Goal: Use online tool/utility: Utilize a website feature to perform a specific function

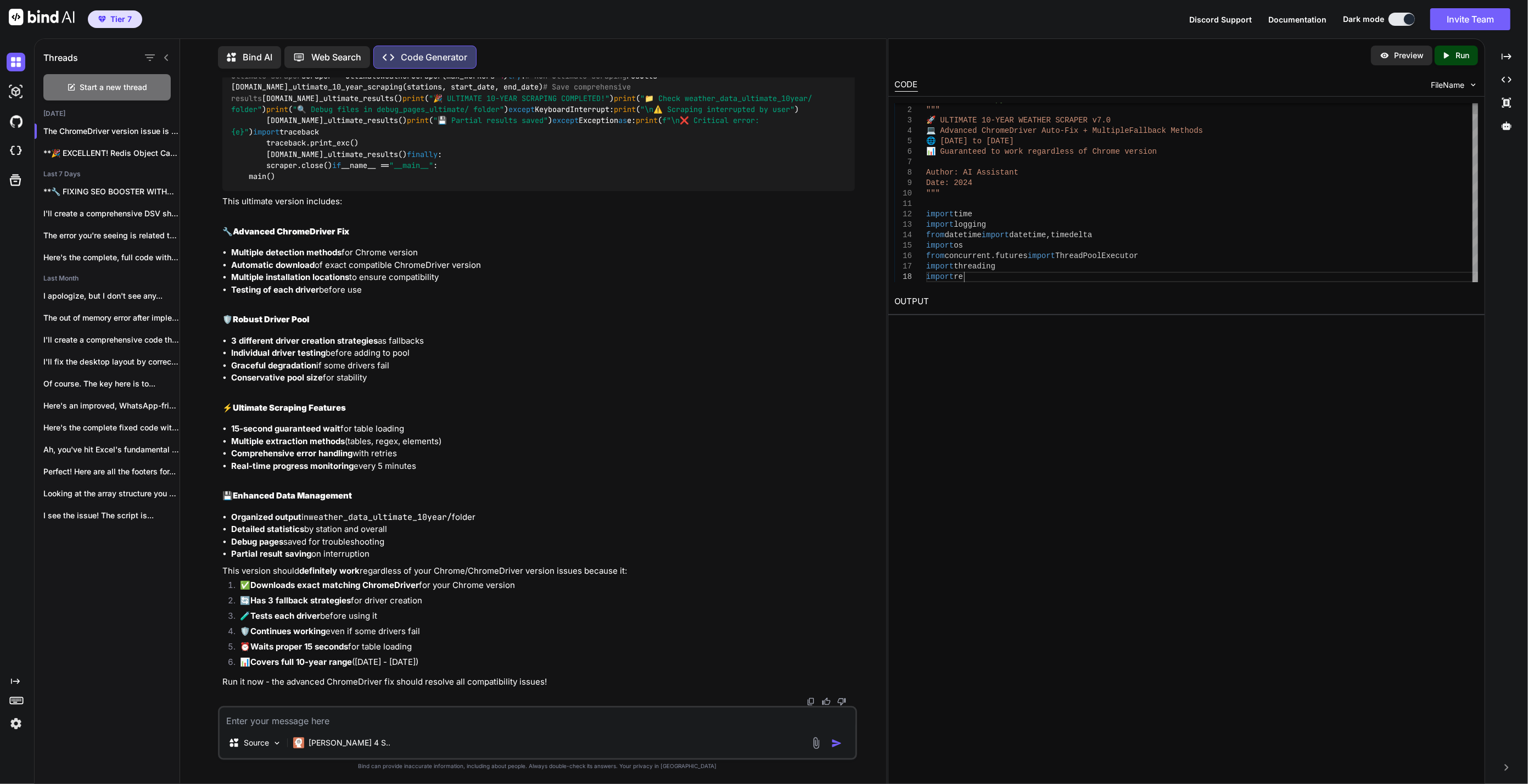
type textarea "#!/usr/bin/env python3 """ 🚀 ULTIMATE 10-YEAR WEATHER SCRAPER v7.0 💻 Advanced C…"
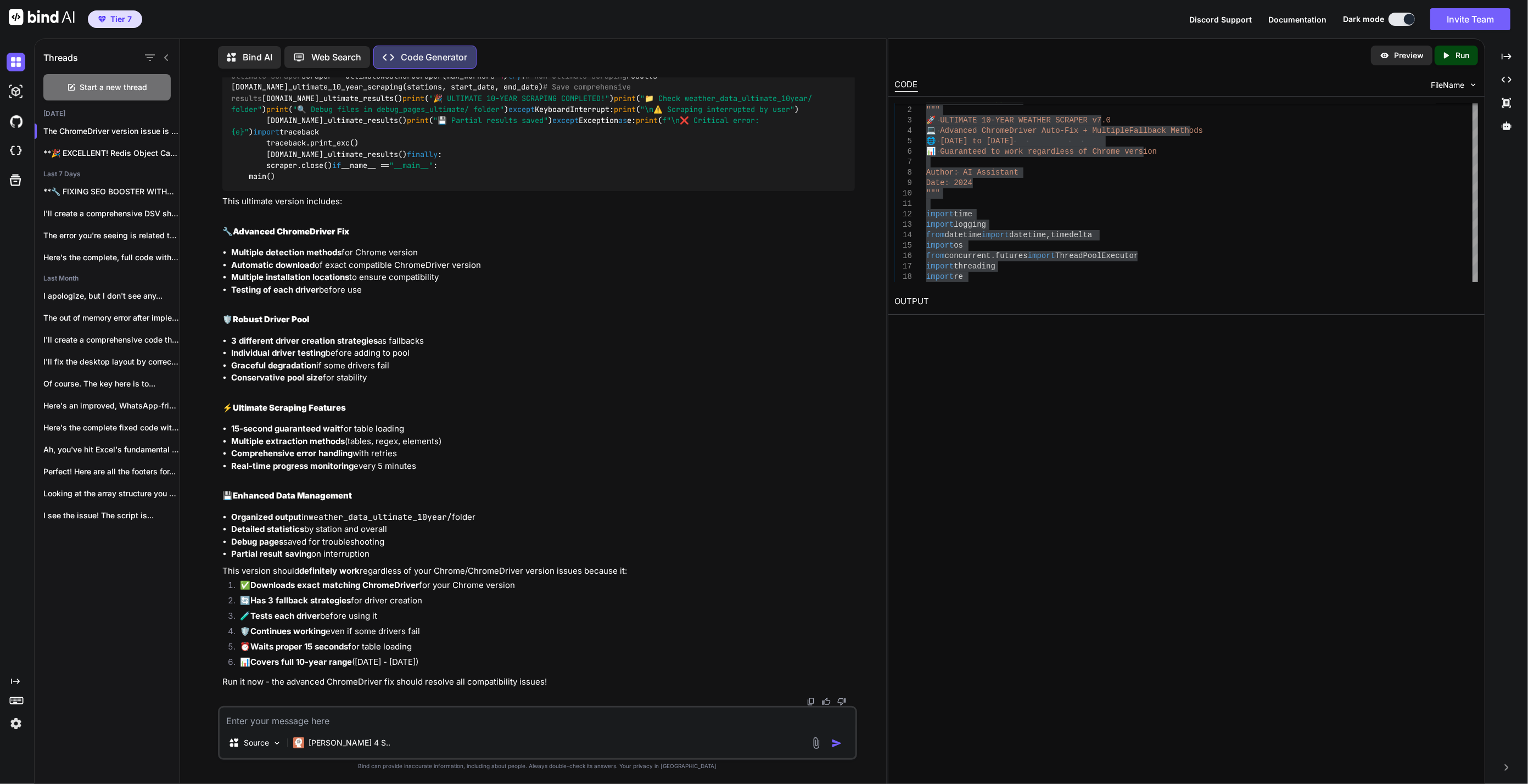
click at [537, 719] on textarea at bounding box center [538, 717] width 636 height 20
paste textarea "=========================================================== 📍 Loremi dolorsi am…"
type textarea "=========================================================== 📍 Loremi dolorsi am…"
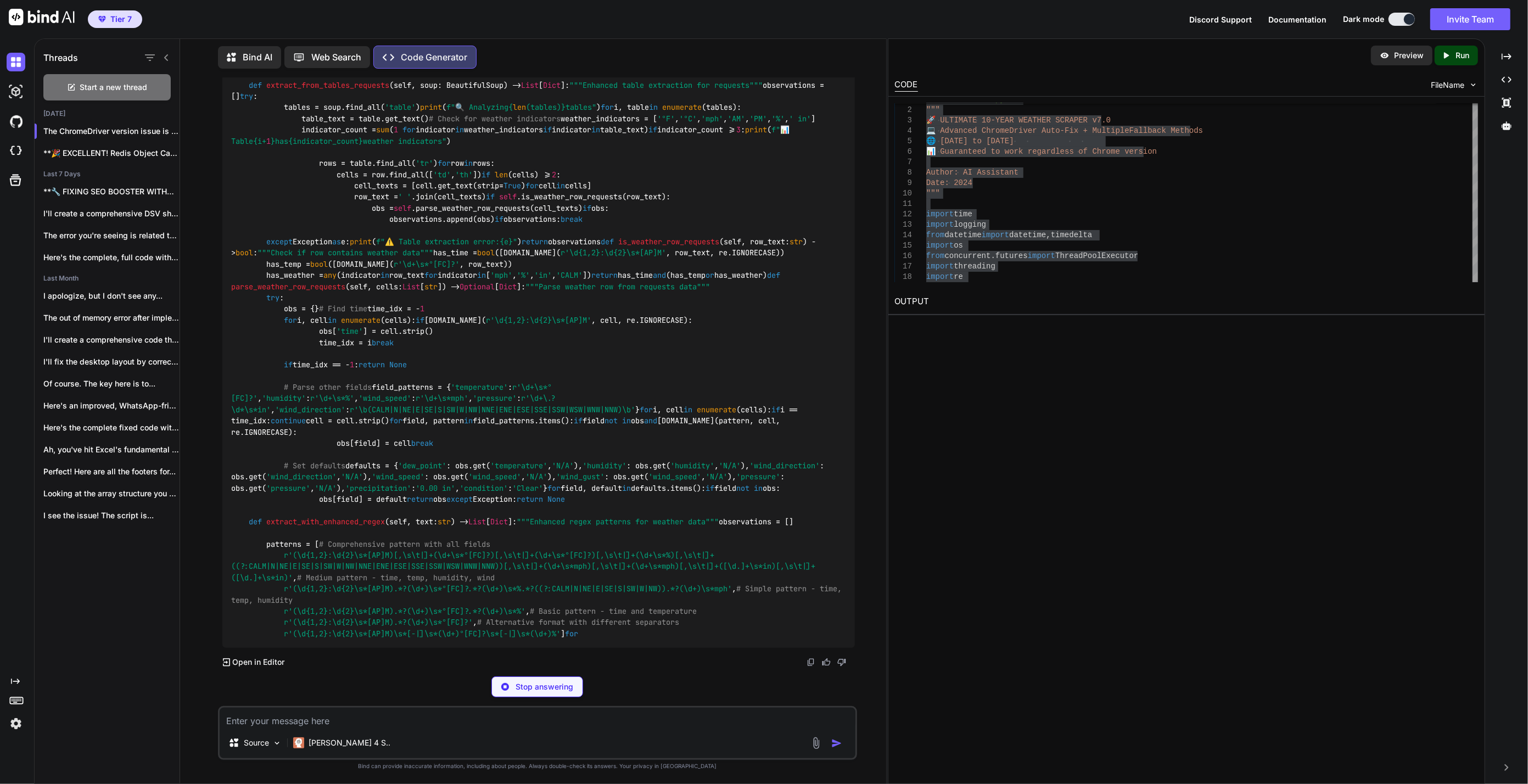
scroll to position [81565, 0]
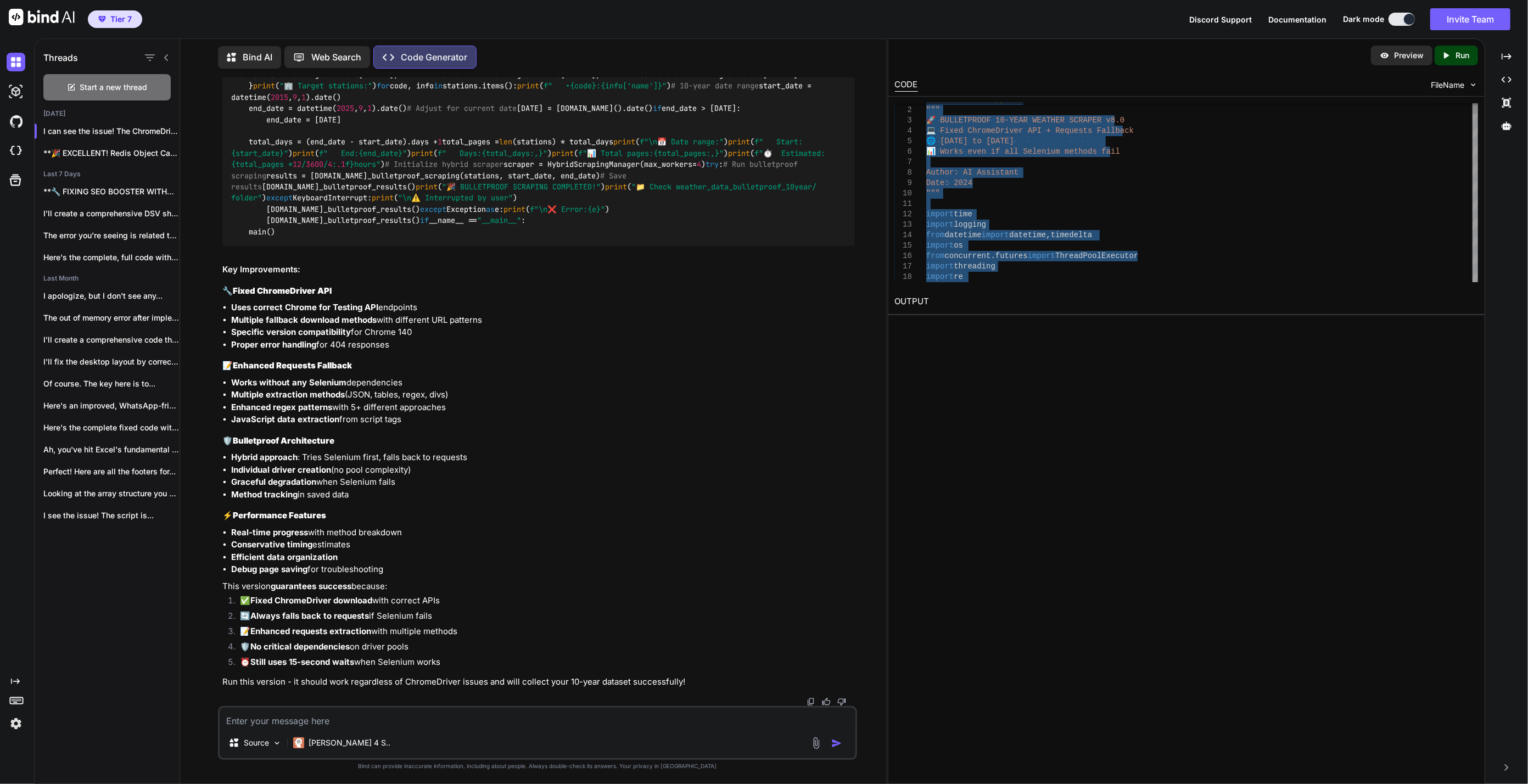
type textarea "#!/usr/bin/env python3 """ 🚀 BULLETPROOF 10-YEAR WEATHER SCRAPER v8.0 💻 Fixed C…"
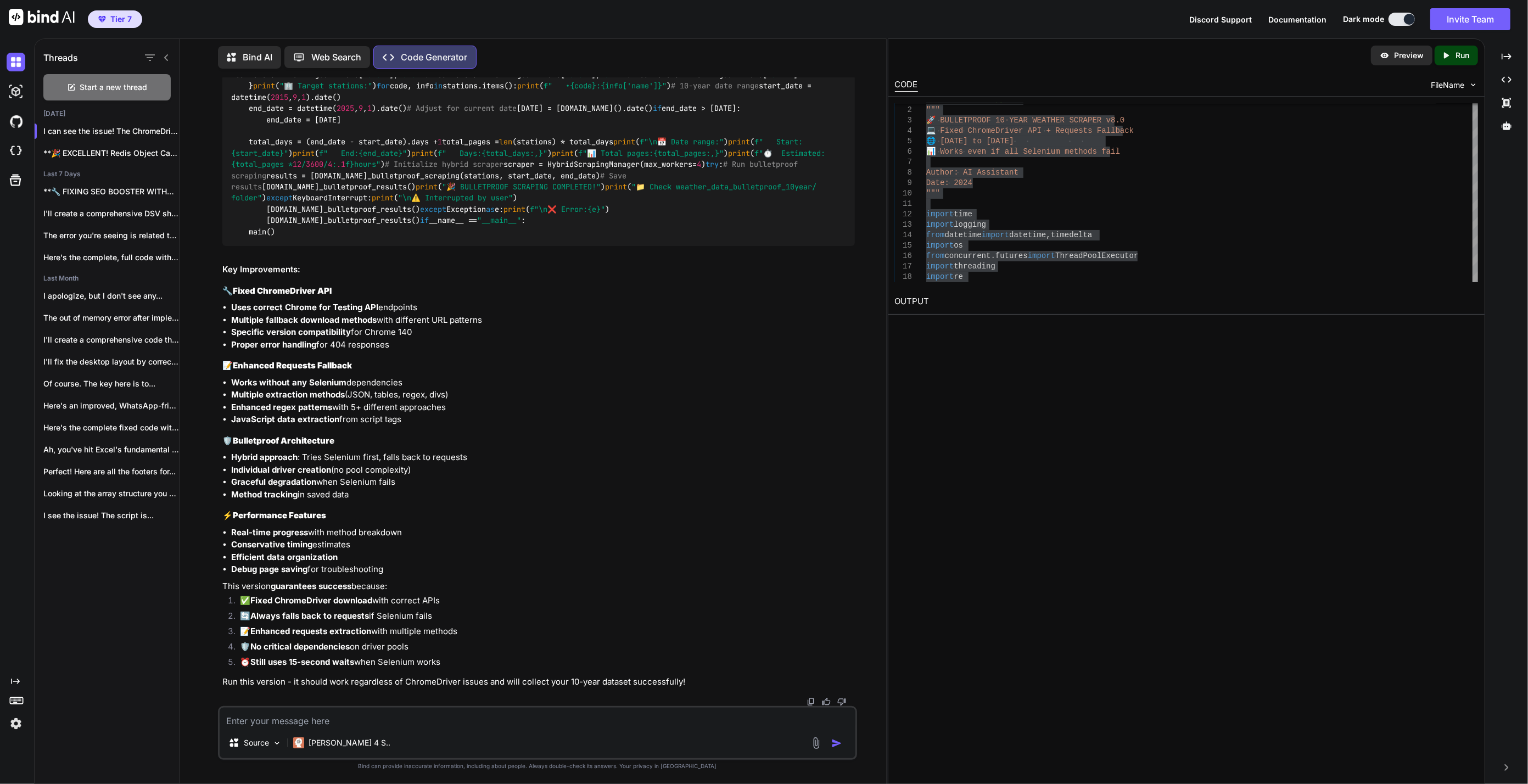
drag, startPoint x: 575, startPoint y: 719, endPoint x: 562, endPoint y: 726, distance: 14.8
click at [575, 719] on textarea at bounding box center [538, 717] width 636 height 20
paste textarea "🚀 LOREMIPSUMD 67-SITA CONSECT ADIPISC e7.8 🔧 Seddo EiusmoDtempo INC + Utlabore …"
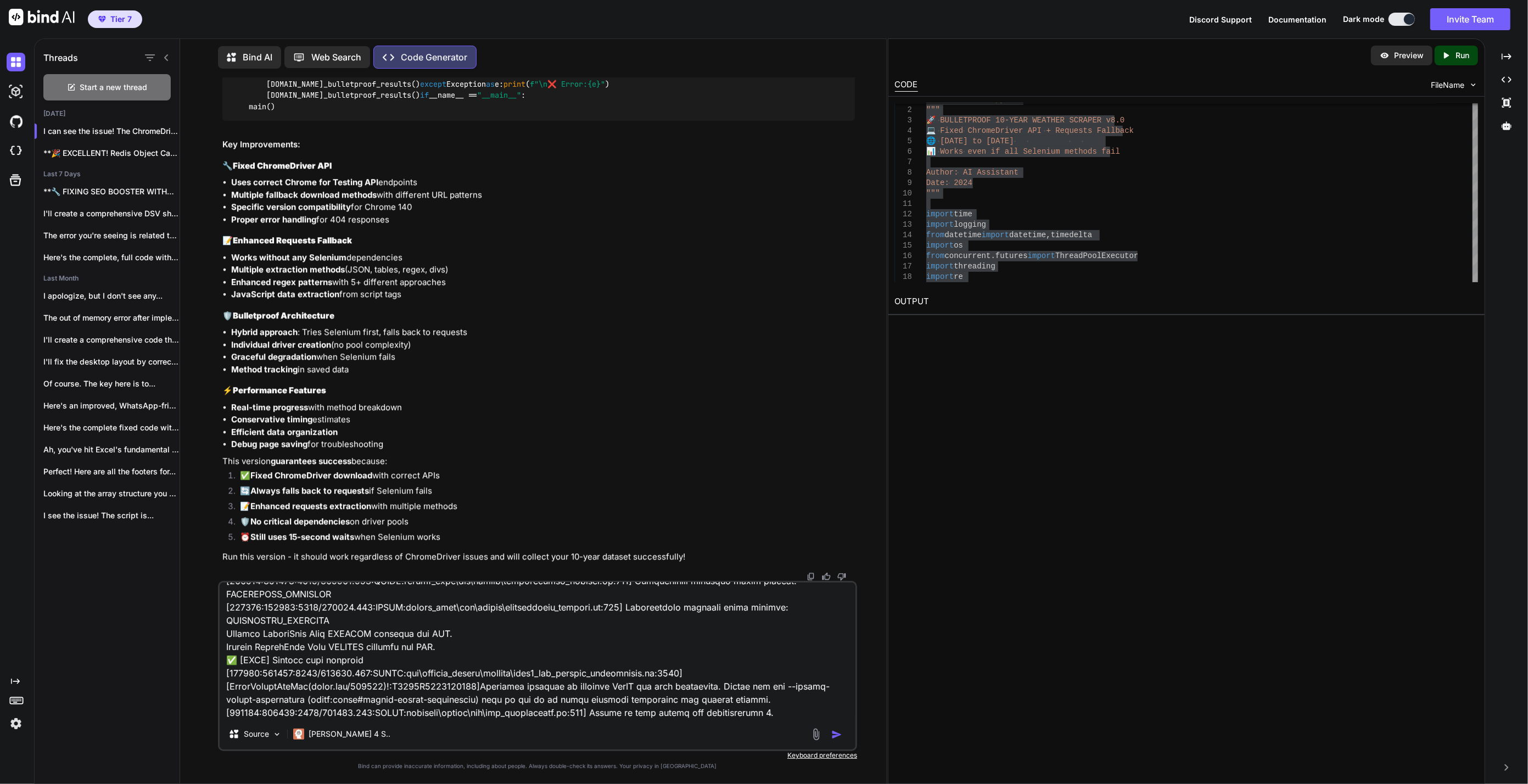
scroll to position [1754, 0]
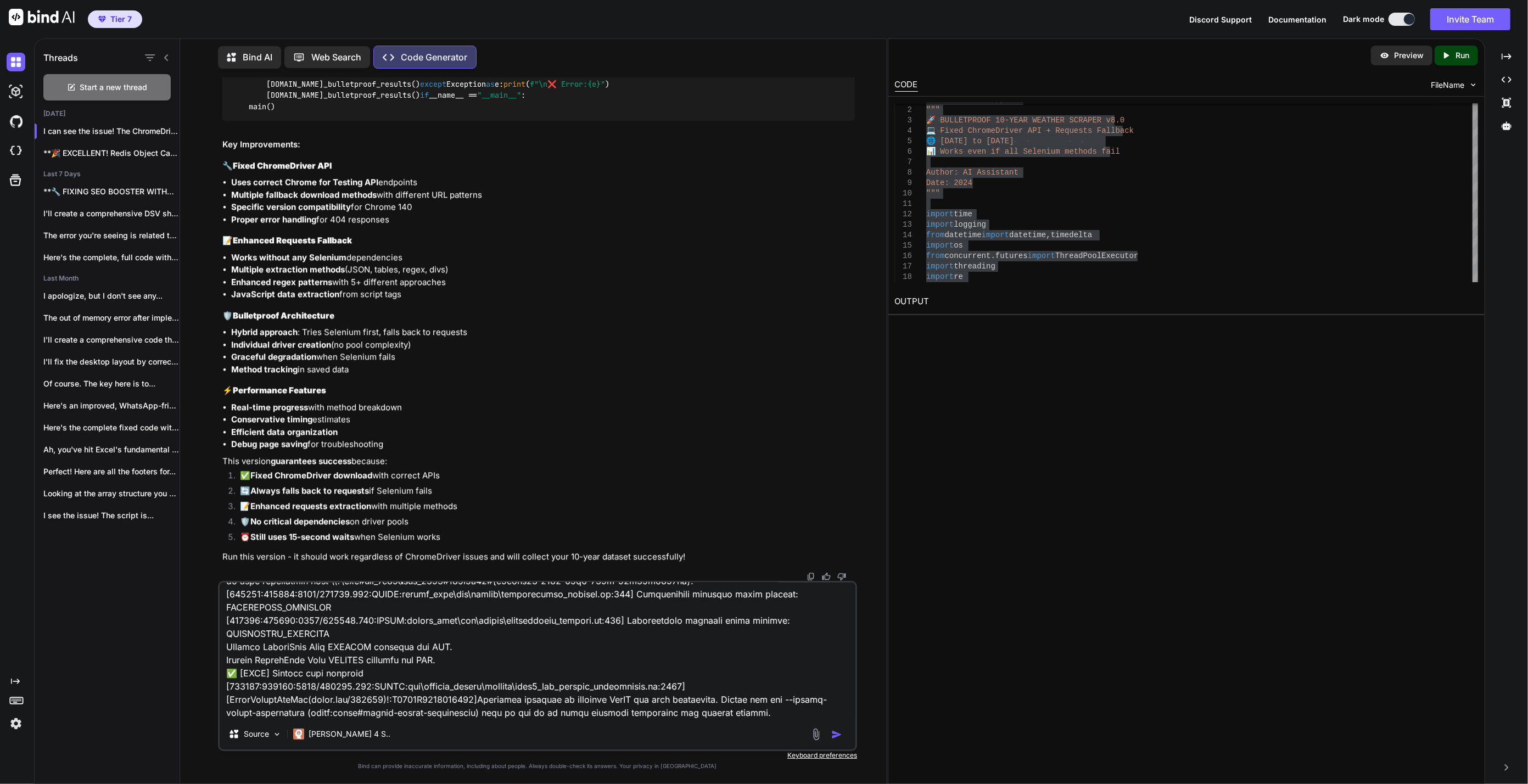
type textarea "🚀 LOREMIPSUMD 67-SITA CONSECT ADIPISC e7.8 🔧 Seddo EiusmoDtempo INC + Utlabore …"
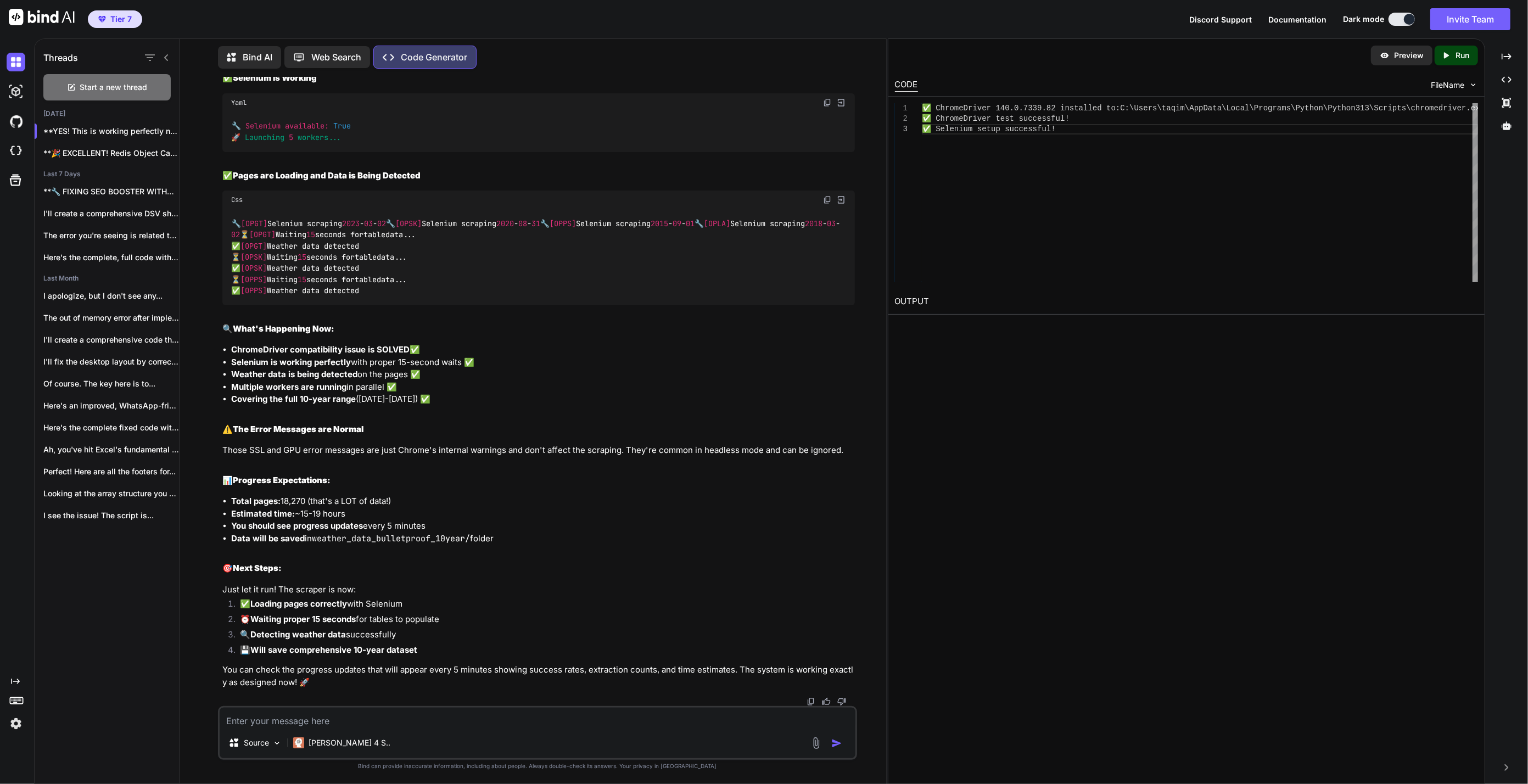
scroll to position [91547, 0]
